Goal: Transaction & Acquisition: Purchase product/service

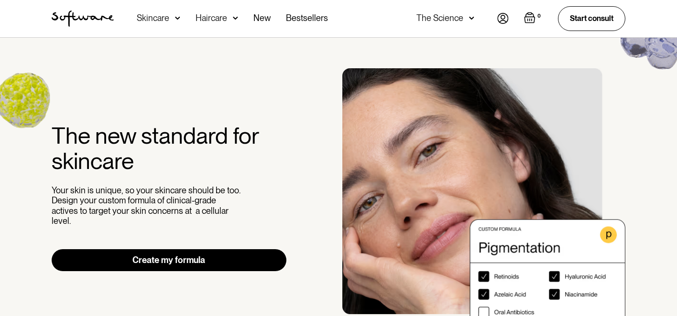
click at [451, 22] on div "The Science" at bounding box center [439, 18] width 47 height 10
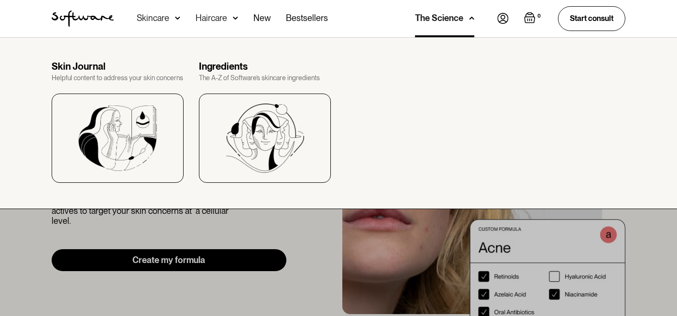
click at [166, 22] on div "Skincare" at bounding box center [153, 18] width 32 height 10
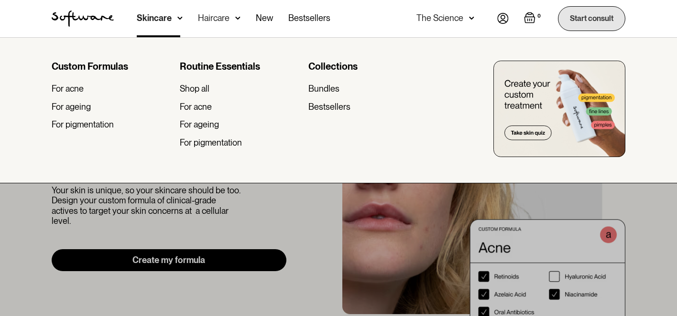
click at [583, 22] on link "Start consult" at bounding box center [591, 18] width 67 height 24
